Goal: Information Seeking & Learning: Understand process/instructions

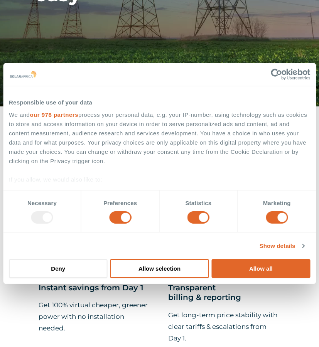
scroll to position [307, 0]
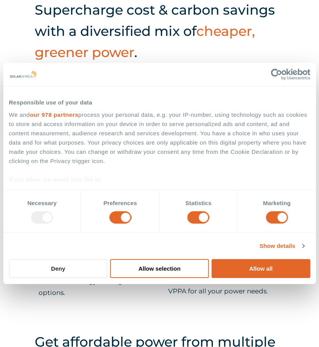
click at [75, 270] on button "Deny" at bounding box center [58, 268] width 98 height 19
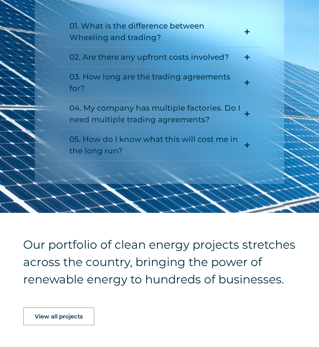
scroll to position [899, 0]
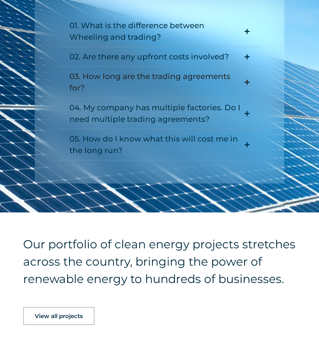
click at [248, 79] on icon "Accordion. Open links with Enter or Space, close with Escape, and navigate with…" at bounding box center [246, 82] width 5 height 6
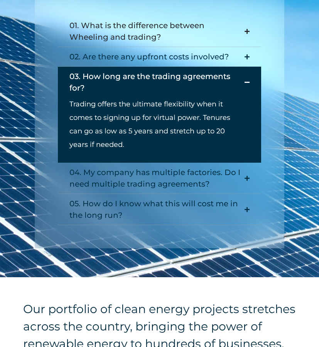
click at [247, 29] on icon "Accordion. Open links with Enter or Space, close with Escape, and navigate with…" at bounding box center [246, 32] width 5 height 6
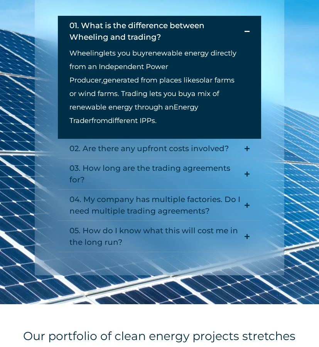
click at [272, 88] on div "01. What is the difference between Wheeling and trading? Wheeling lets you buy …" at bounding box center [159, 134] width 249 height 283
click at [246, 146] on icon "Accordion. Open links with Enter or Space, close with Escape, and navigate with…" at bounding box center [246, 149] width 5 height 6
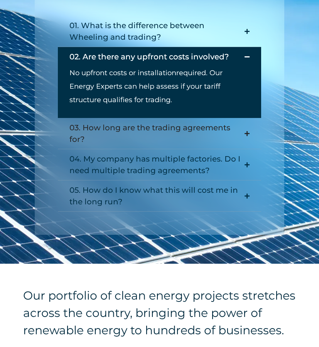
click at [247, 131] on icon "Accordion. Open links with Enter or Space, close with Escape, and navigate with…" at bounding box center [246, 134] width 5 height 6
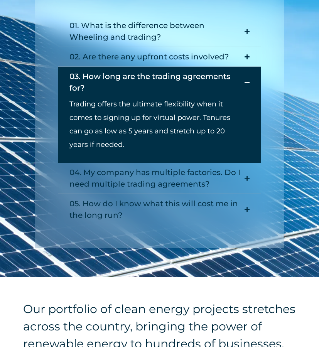
click at [283, 200] on div "01. What is the difference between Wheeling and trading? Wheeling lets you buy …" at bounding box center [159, 121] width 249 height 256
click at [291, 249] on div "01. What is the difference between Wheeling and trading? Wheeling lets you buy …" at bounding box center [159, 120] width 319 height 313
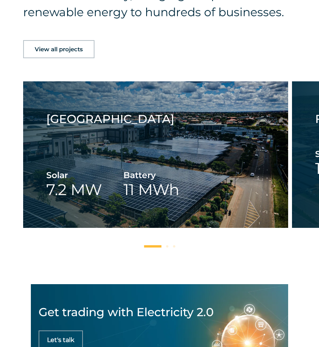
scroll to position [1265, 0]
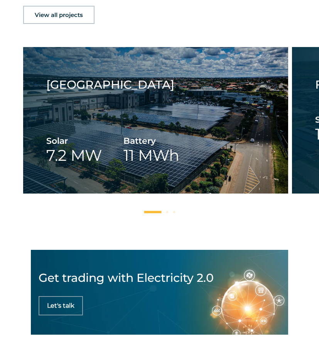
click at [69, 303] on span "Let's talk" at bounding box center [60, 306] width 27 height 6
